Goal: Transaction & Acquisition: Purchase product/service

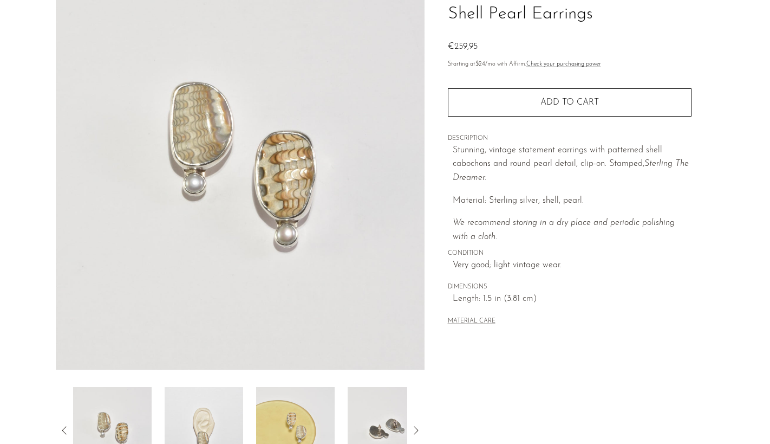
scroll to position [262, 0]
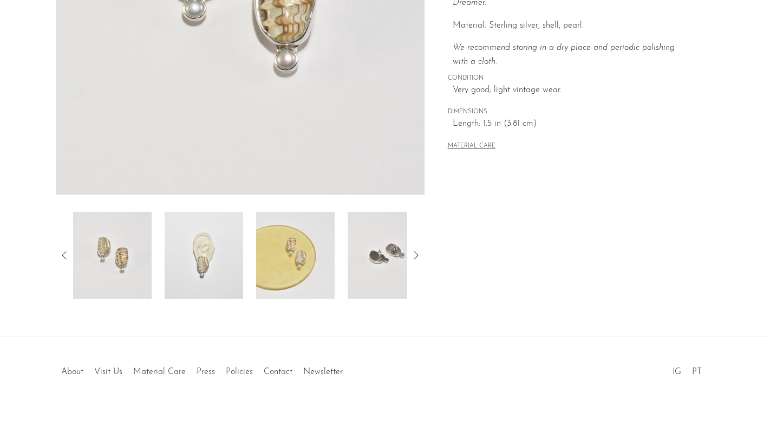
click at [294, 273] on img at bounding box center [295, 255] width 79 height 87
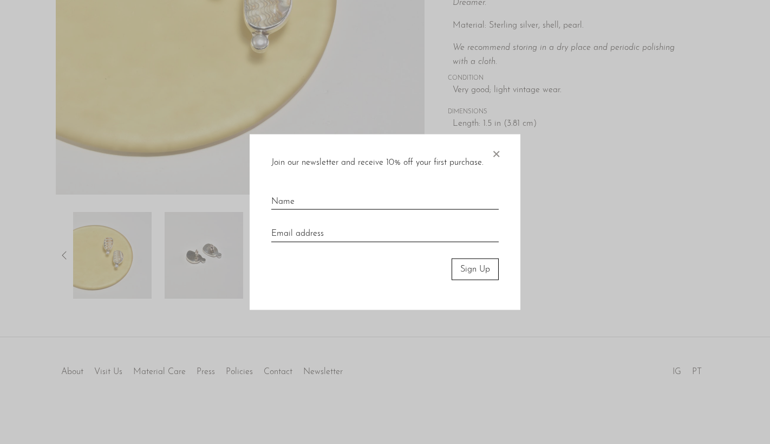
click at [63, 256] on div at bounding box center [385, 222] width 770 height 444
click at [191, 265] on div at bounding box center [385, 222] width 770 height 444
click at [494, 151] on span "×" at bounding box center [496, 151] width 11 height 35
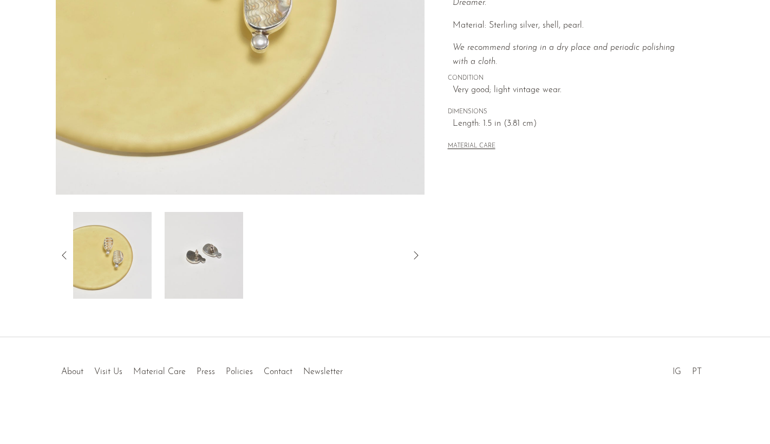
click at [63, 255] on icon at bounding box center [64, 255] width 13 height 13
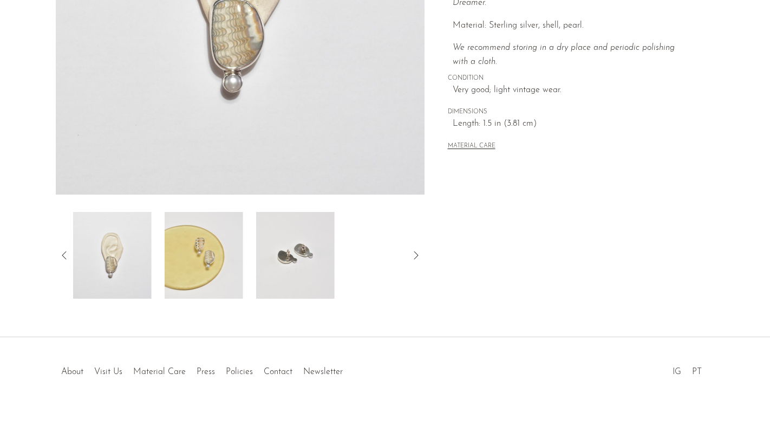
click at [125, 262] on img at bounding box center [112, 255] width 79 height 87
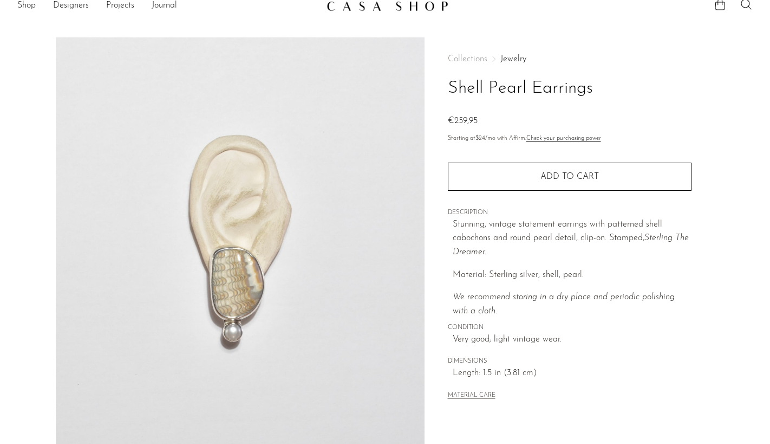
scroll to position [13, 0]
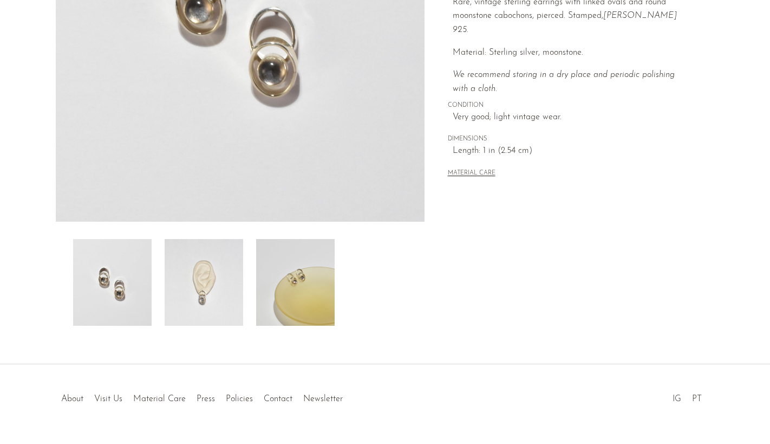
scroll to position [262, 0]
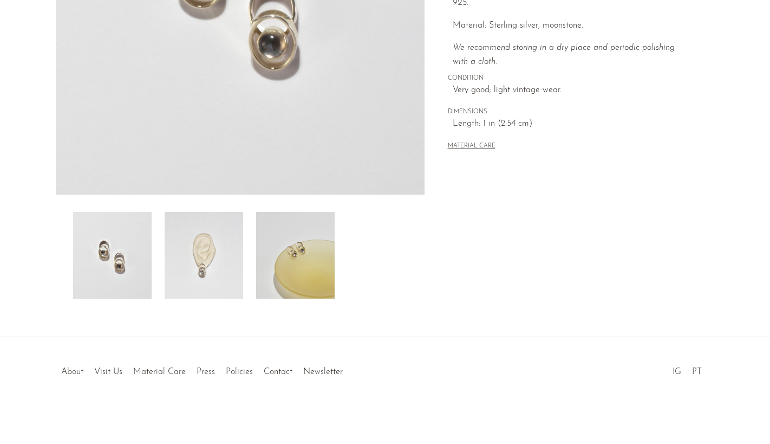
click at [207, 279] on img at bounding box center [204, 255] width 79 height 87
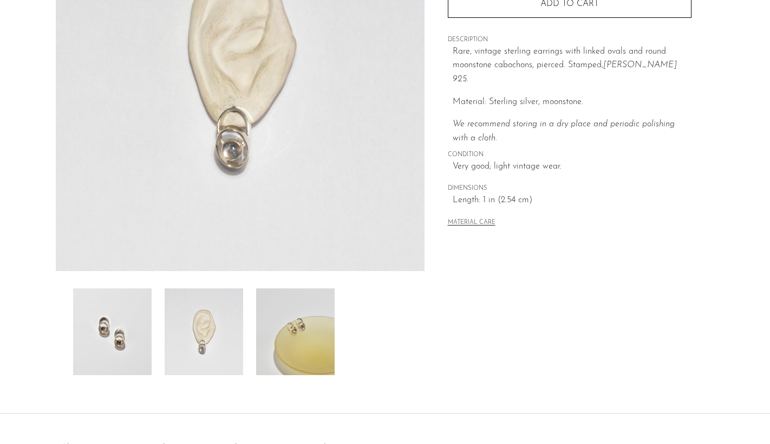
scroll to position [157, 0]
